Goal: Information Seeking & Learning: Learn about a topic

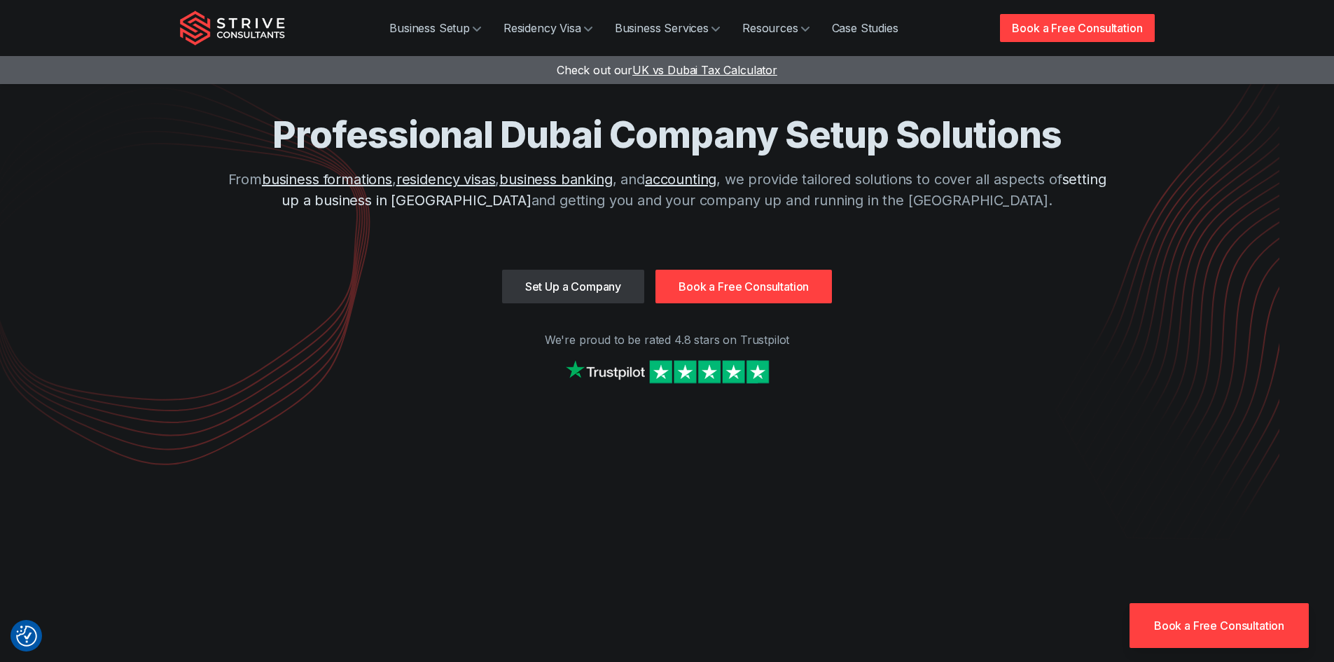
click at [467, 197] on link "setting up a business in Dubai" at bounding box center [693, 190] width 824 height 38
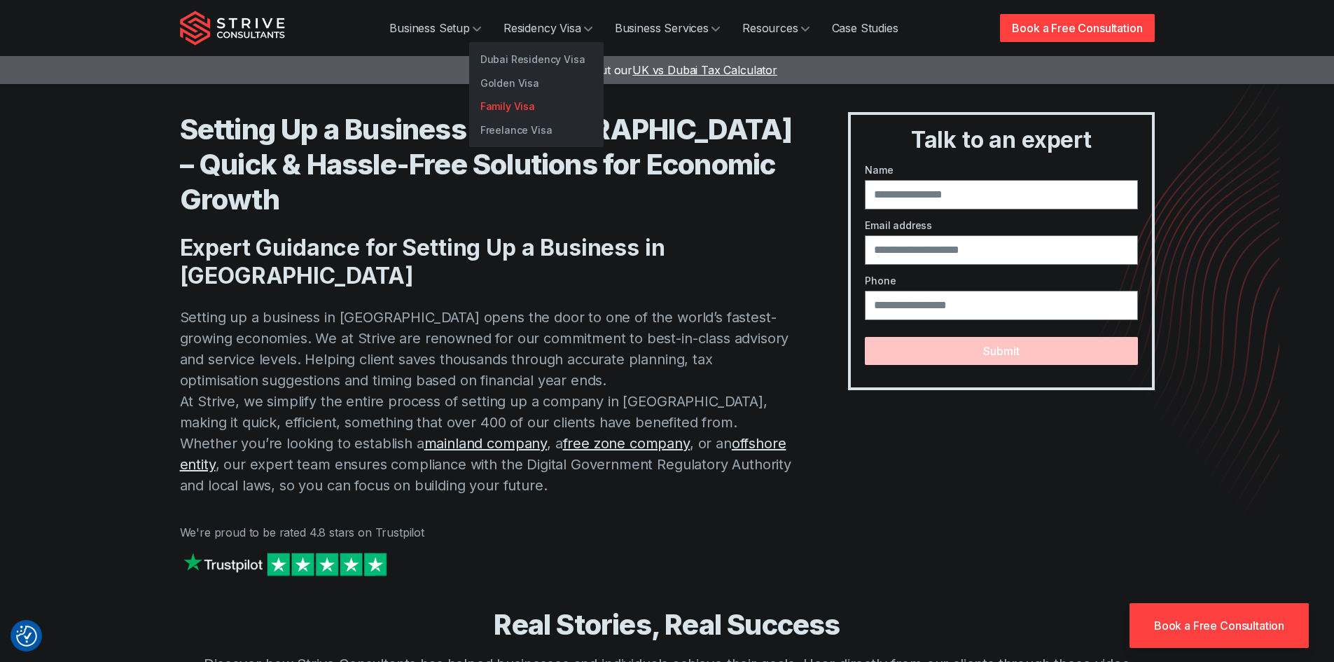
click at [506, 104] on link "Family Visa" at bounding box center [536, 107] width 134 height 24
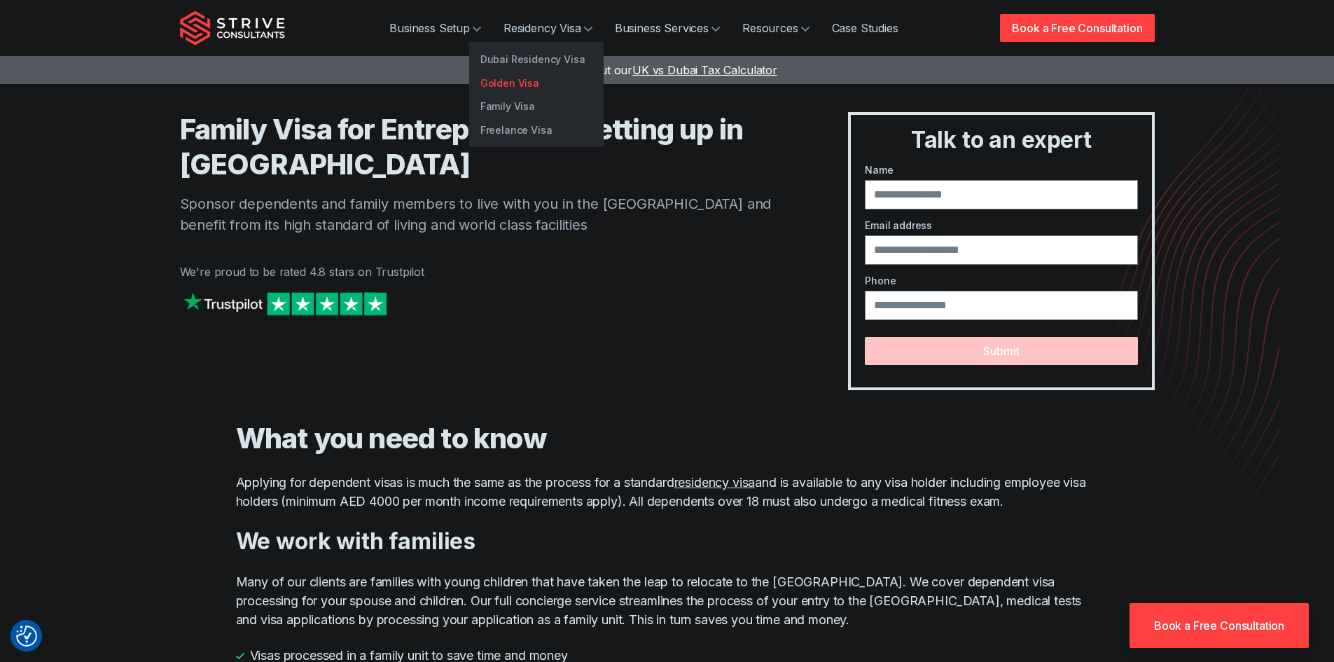
click at [507, 81] on link "Golden Visa" at bounding box center [536, 83] width 134 height 24
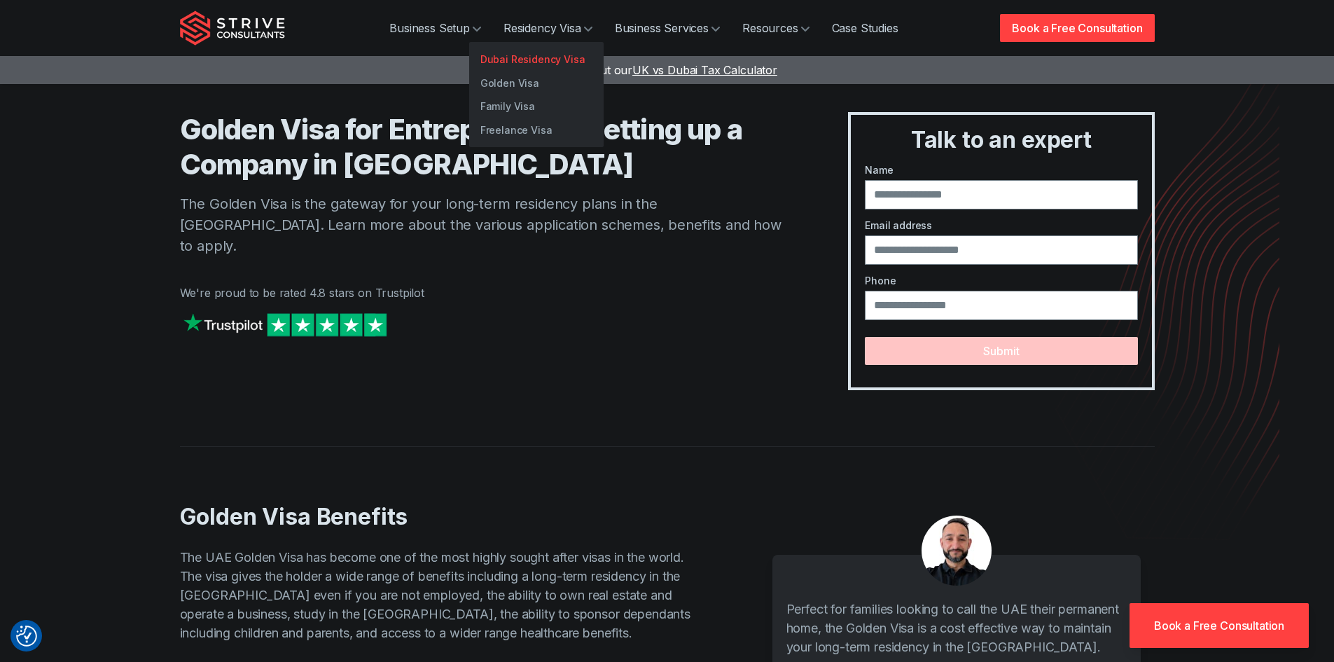
click at [542, 55] on link "Dubai Residency Visa" at bounding box center [536, 60] width 134 height 24
